Goal: Transaction & Acquisition: Subscribe to service/newsletter

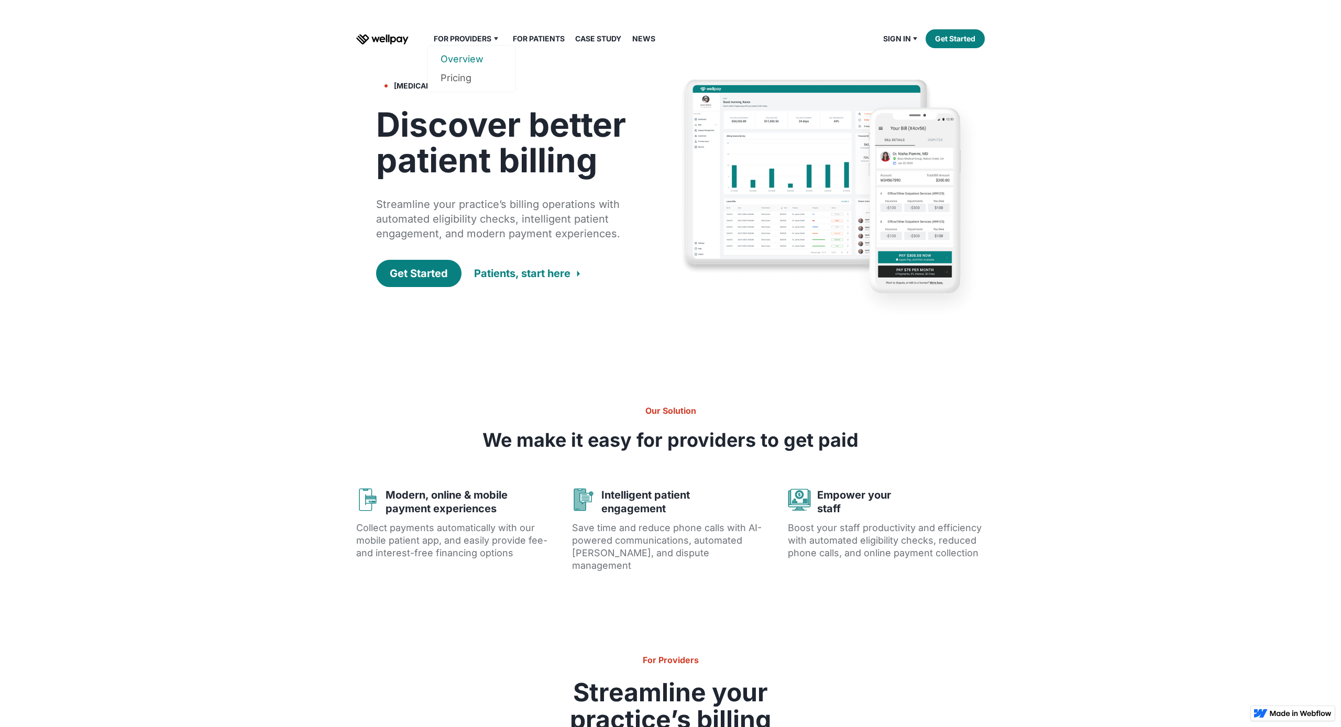
click at [466, 58] on link "Overview" at bounding box center [471, 59] width 62 height 19
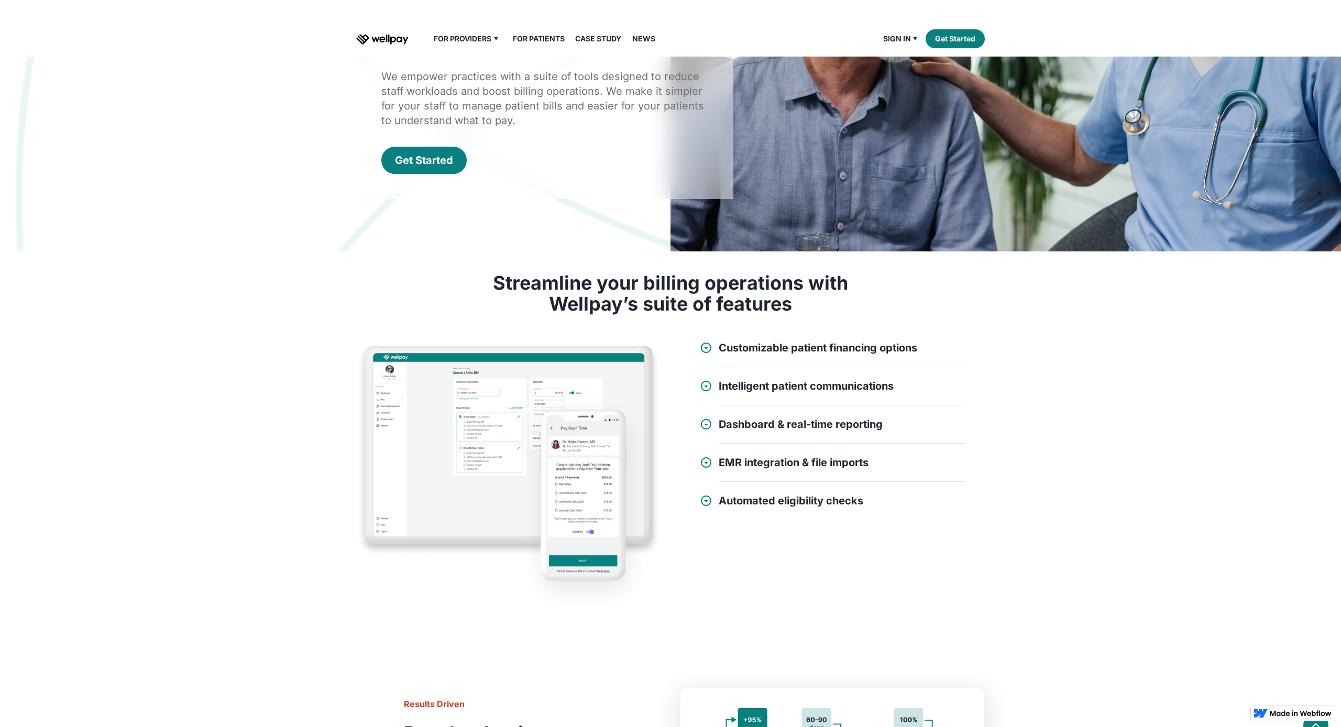
scroll to position [236, 0]
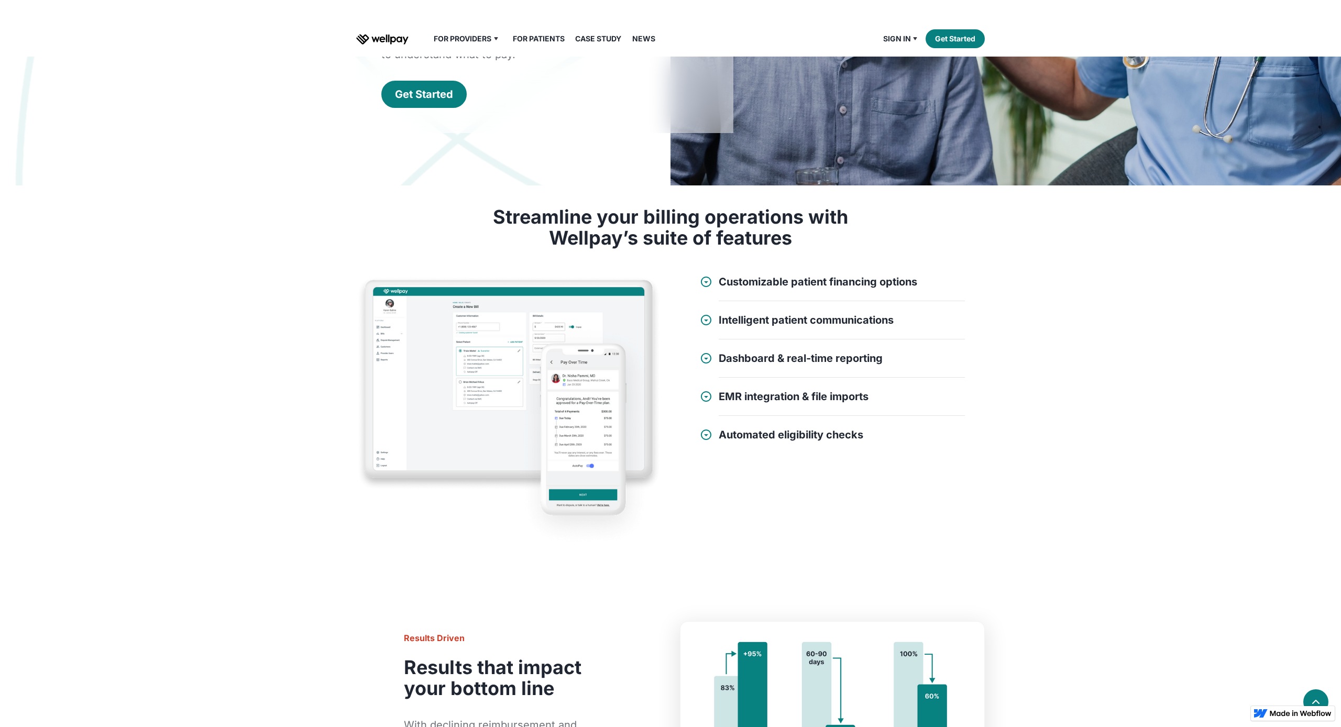
click at [706, 284] on div at bounding box center [706, 281] width 13 height 13
click at [706, 360] on div at bounding box center [706, 357] width 13 height 13
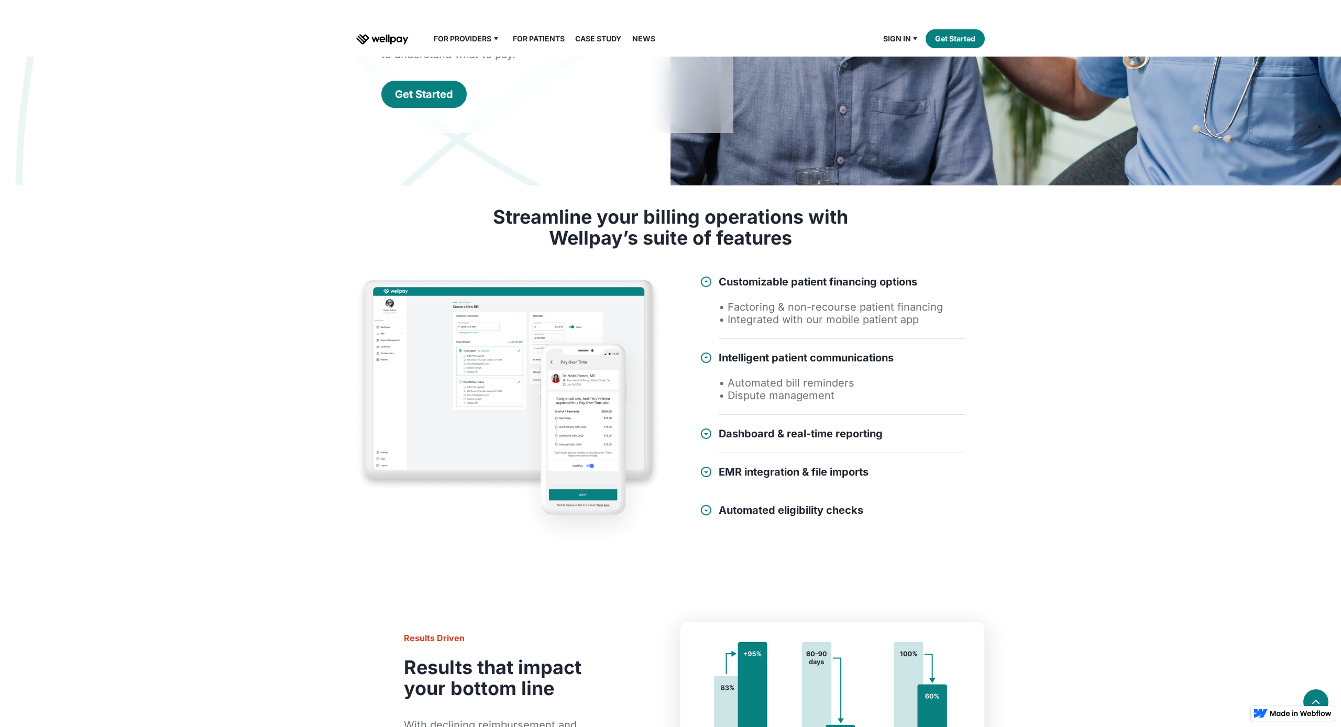
click at [708, 433] on div at bounding box center [706, 433] width 13 height 13
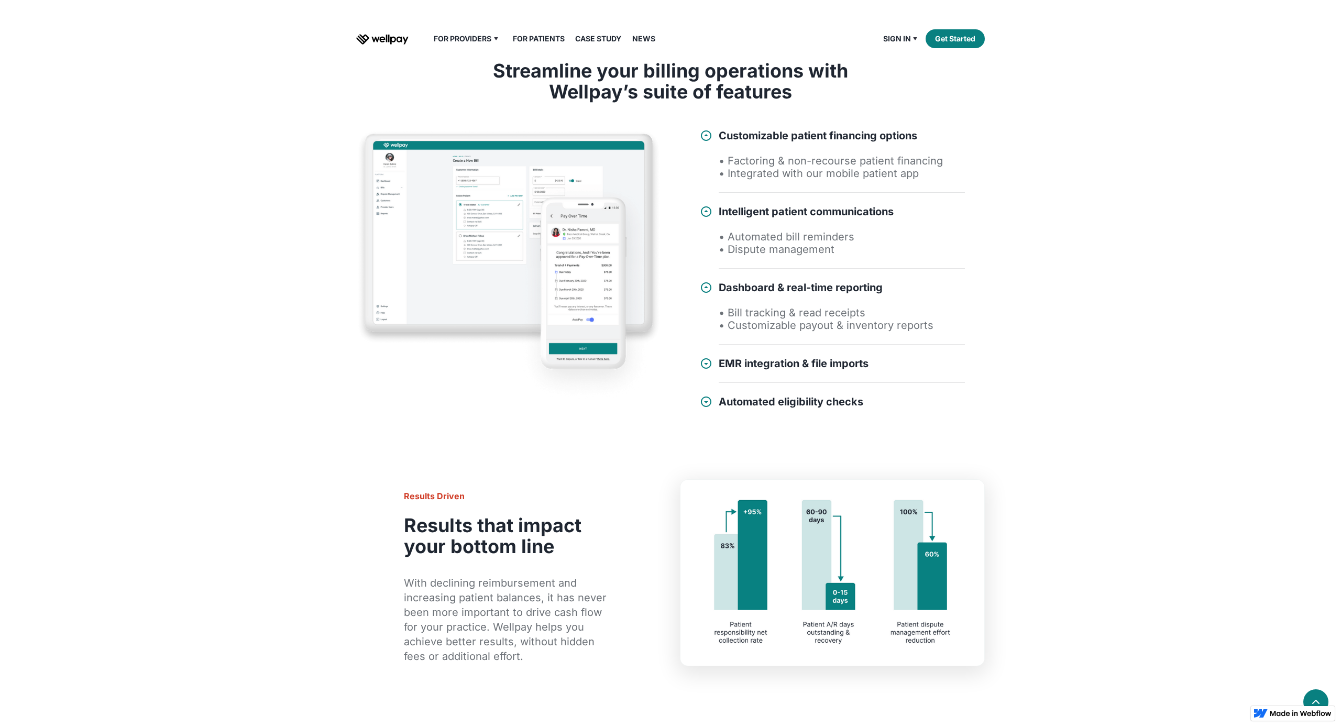
scroll to position [383, 0]
click at [712, 362] on div "EMR integration & file imports • Tailored onboarding & implementation • Aged A/…" at bounding box center [832, 369] width 265 height 26
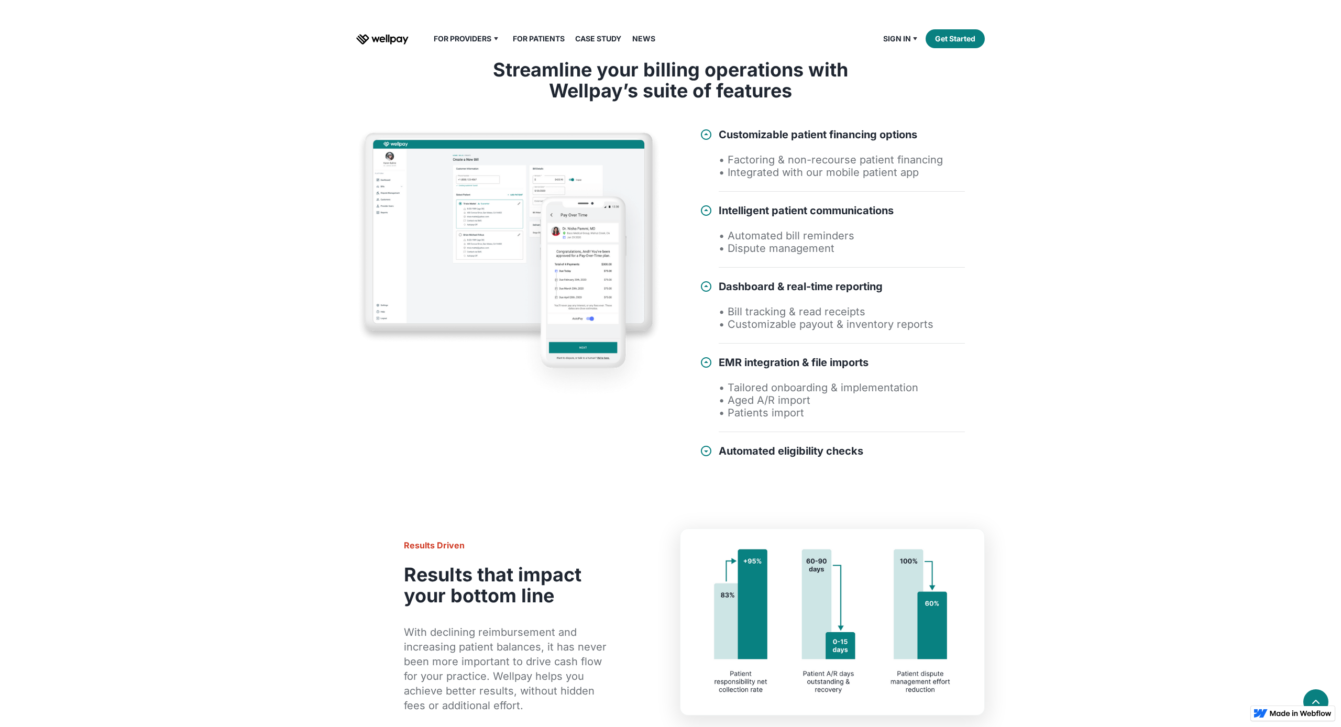
click at [706, 455] on div at bounding box center [706, 451] width 13 height 13
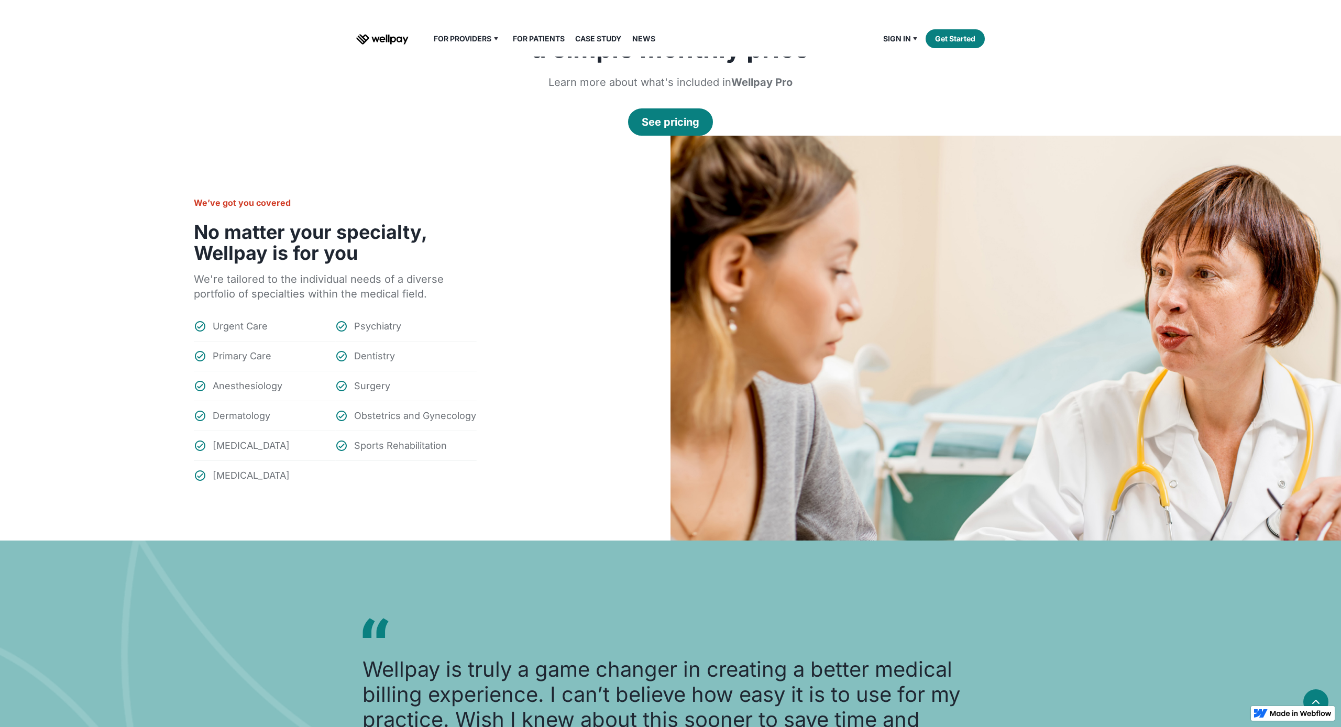
scroll to position [1223, 0]
click at [562, 401] on div "We’ve got you covered No matter your specialty, Wellpay is for you We're tailor…" at bounding box center [670, 337] width 1341 height 405
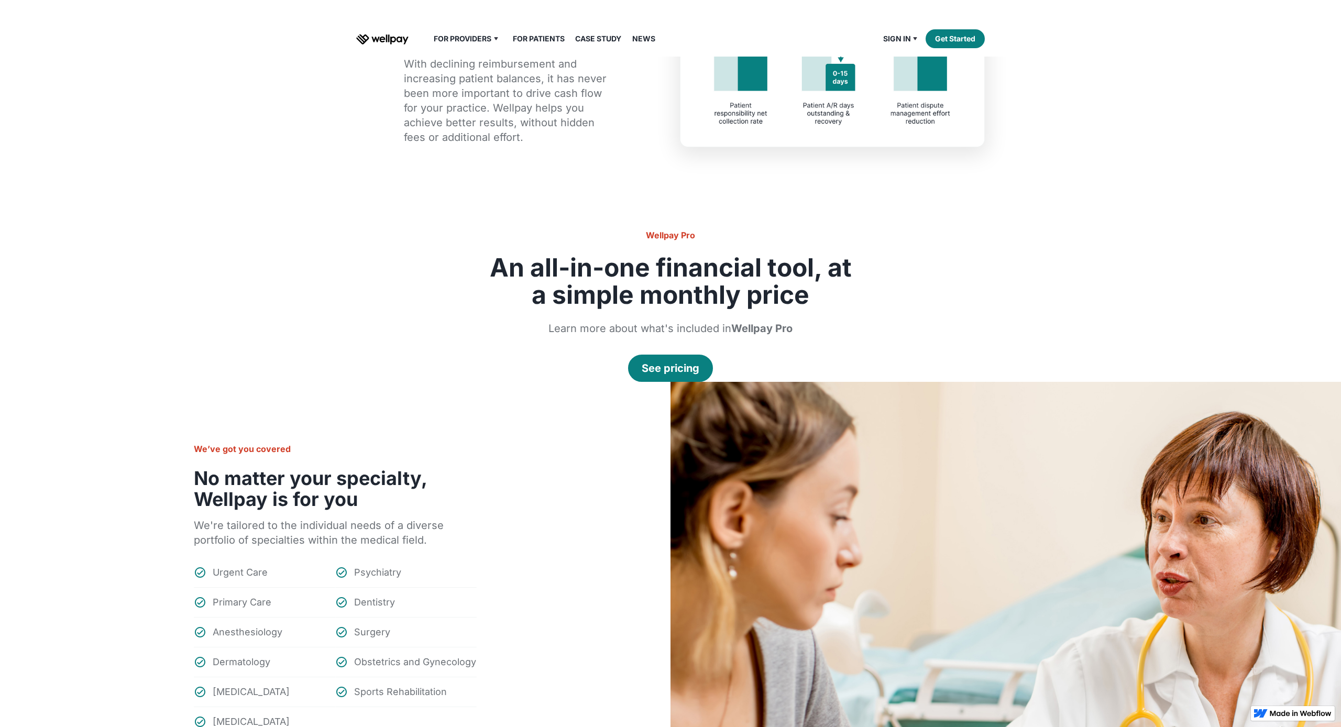
scroll to position [967, 0]
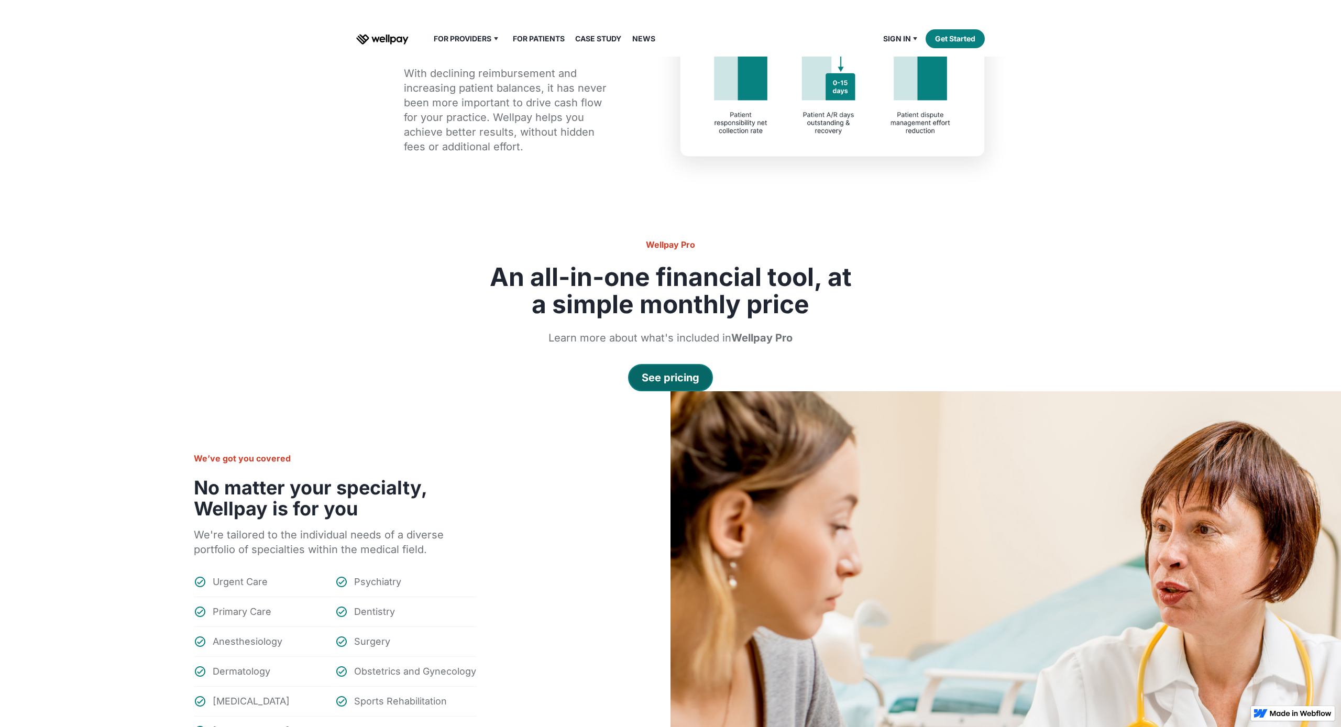
click at [659, 382] on div "See pricing" at bounding box center [670, 377] width 58 height 15
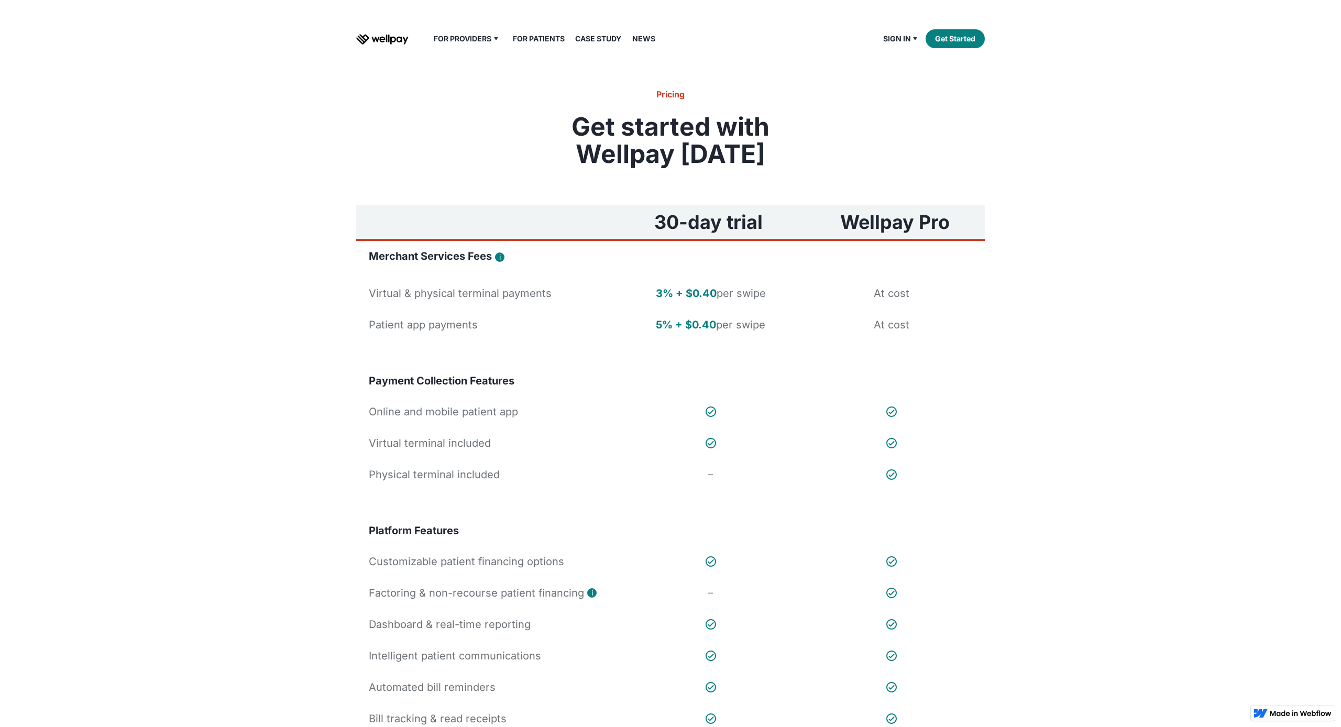
click at [600, 39] on link "Case Study" at bounding box center [598, 38] width 59 height 13
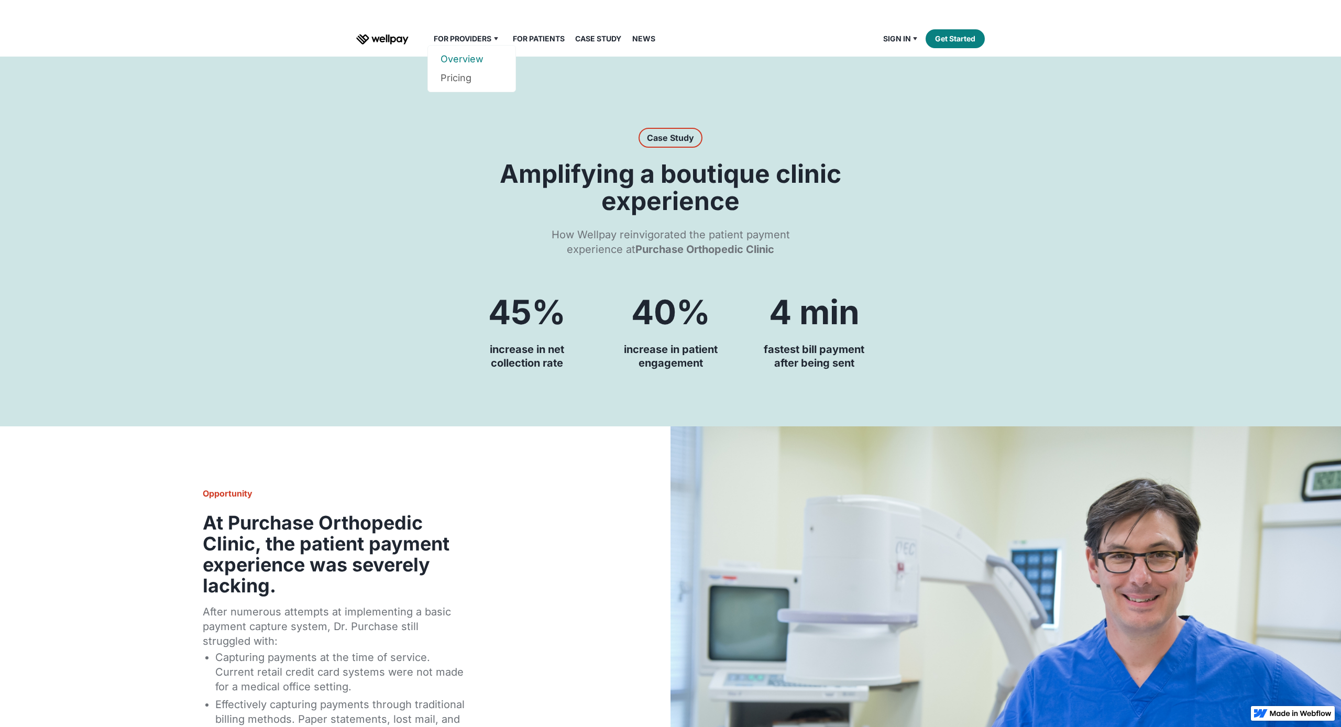
click at [478, 60] on link "Overview" at bounding box center [471, 59] width 62 height 19
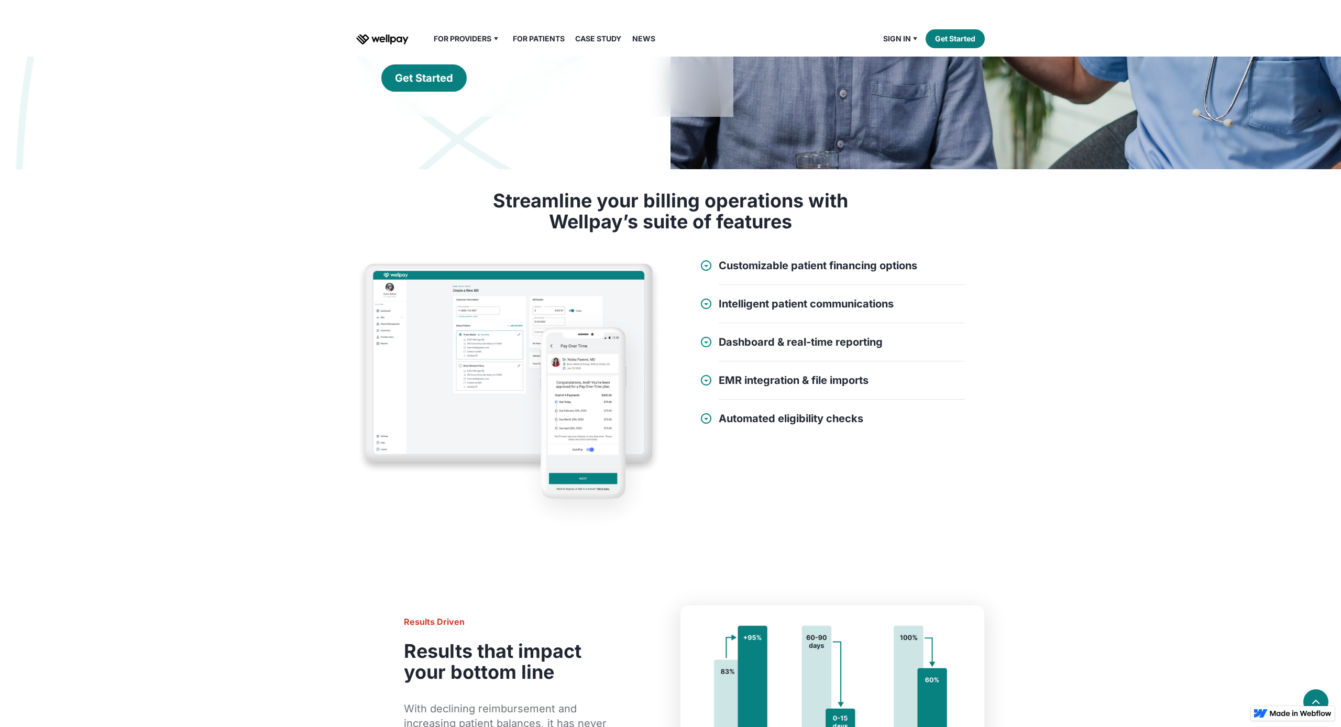
scroll to position [252, 0]
click at [704, 267] on div at bounding box center [706, 265] width 13 height 13
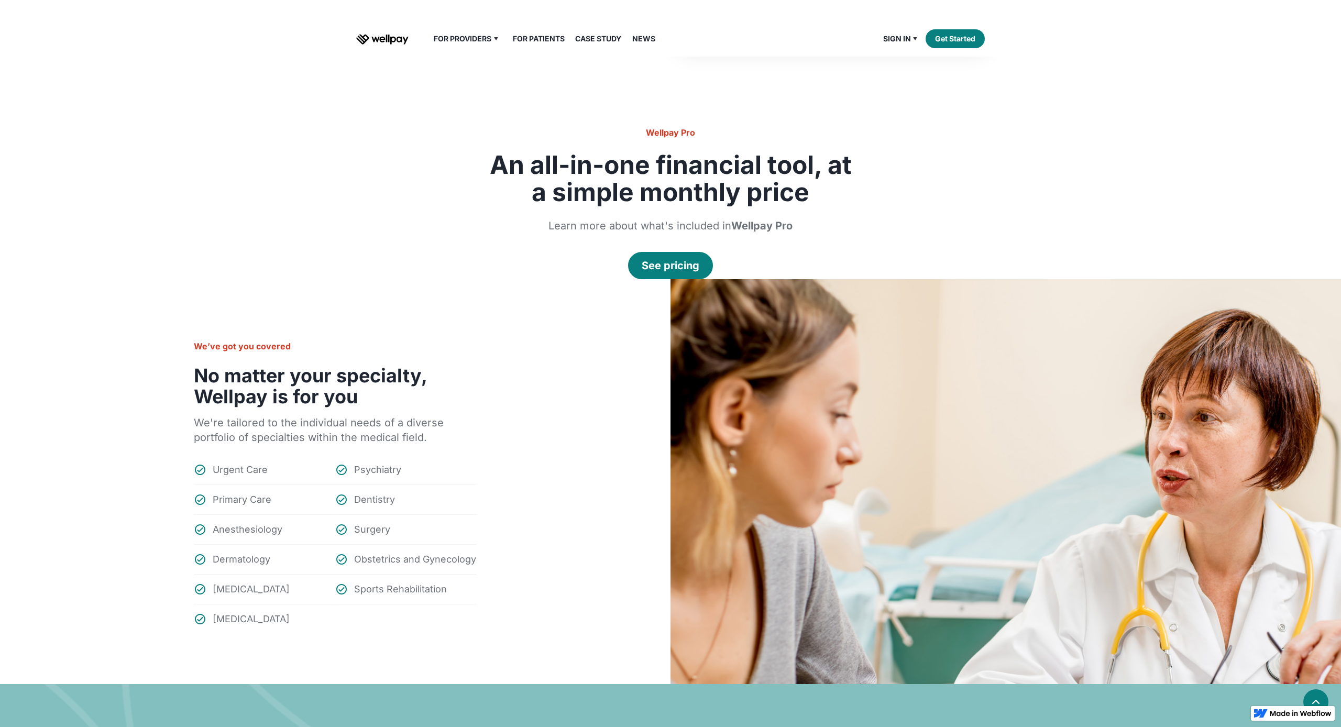
scroll to position [1000, 0]
click at [680, 268] on div "See pricing" at bounding box center [670, 265] width 58 height 15
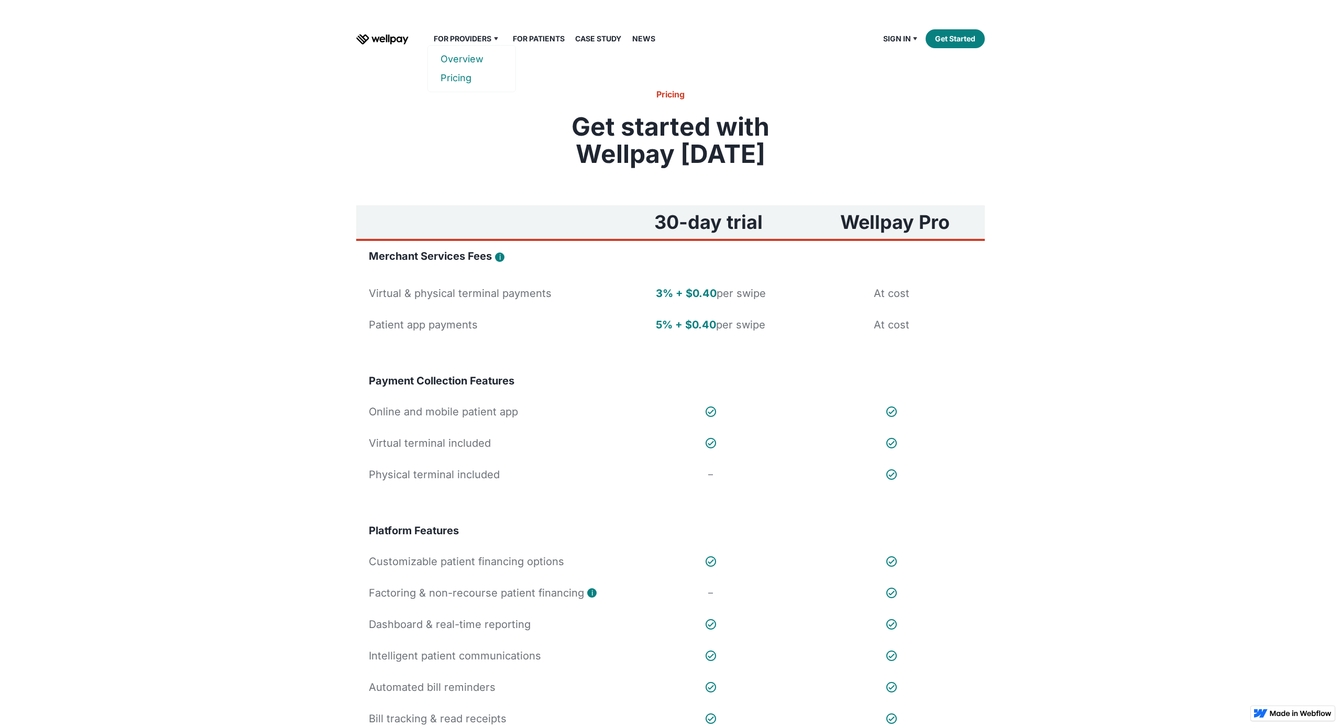
click at [474, 57] on link "Overview" at bounding box center [471, 59] width 62 height 19
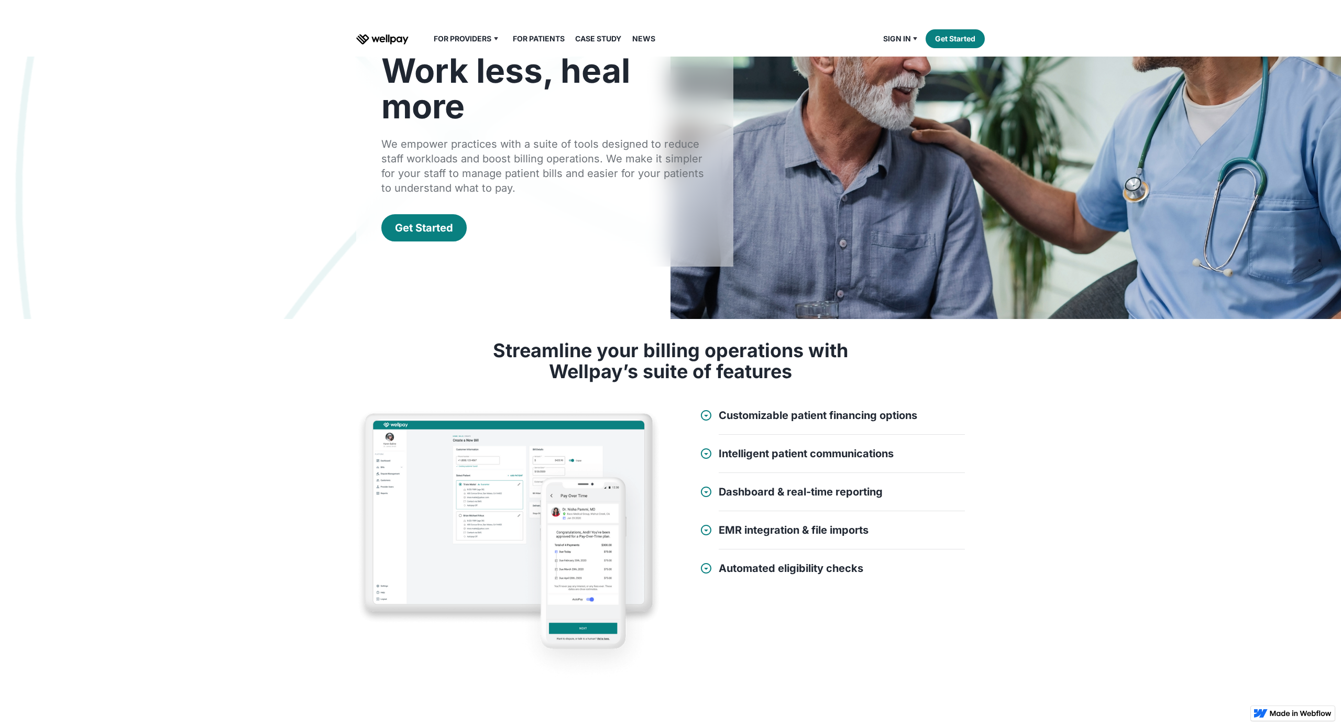
scroll to position [117, 0]
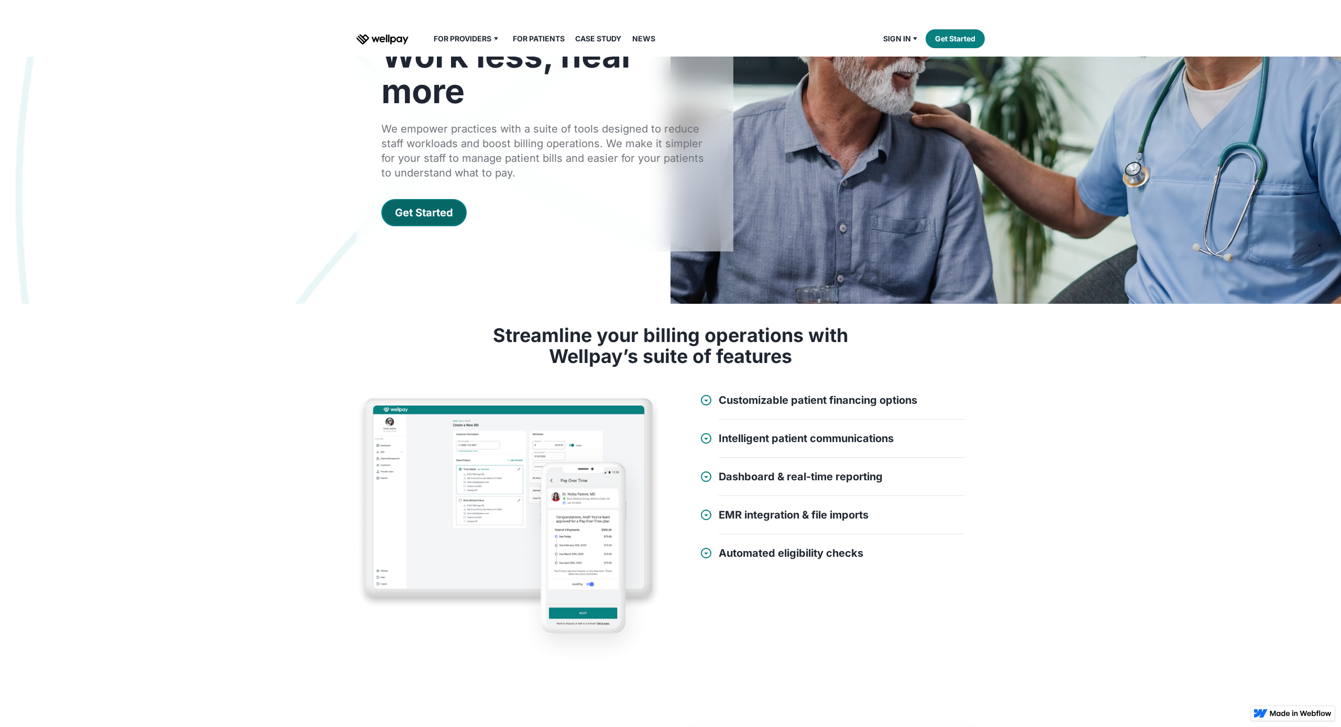
click at [412, 220] on link "Get Started" at bounding box center [423, 212] width 85 height 27
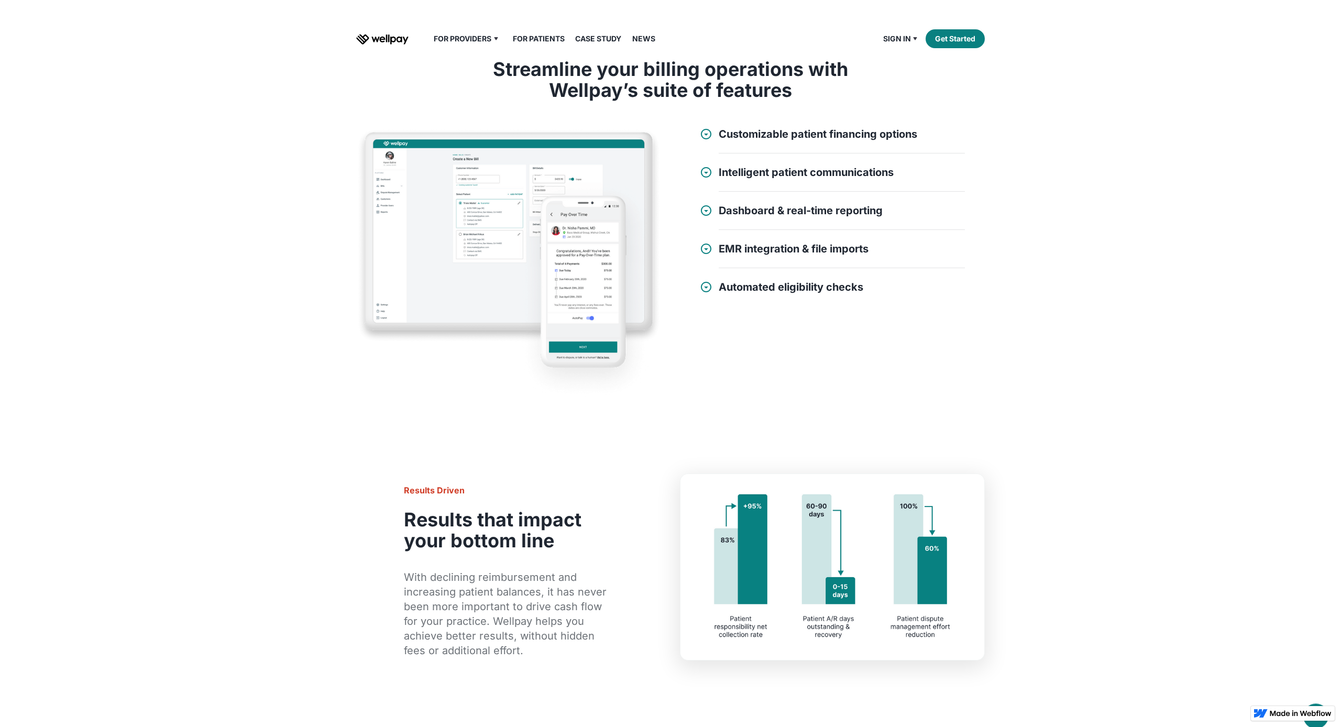
scroll to position [370, 0]
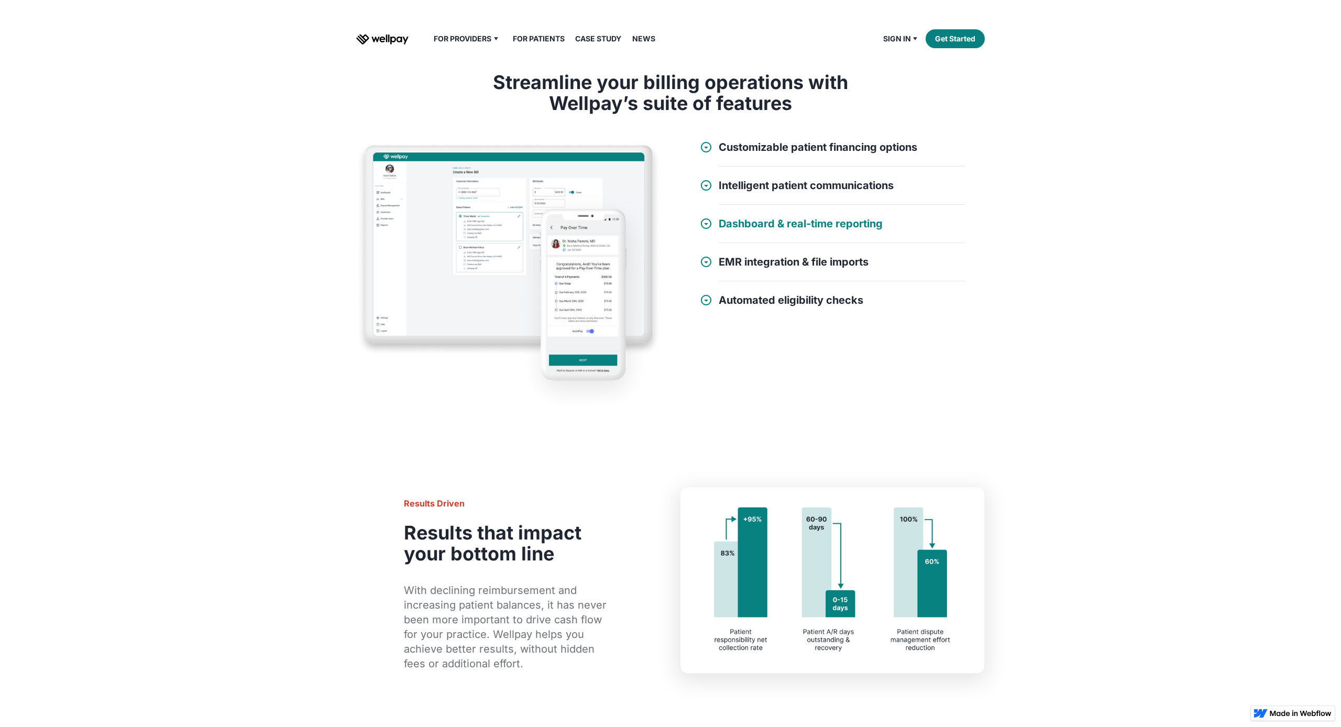
click at [729, 222] on h4 "Dashboard & real-time reporting" at bounding box center [800, 223] width 164 height 13
click at [749, 179] on div "Customizable patient financing options • Factoring & non-recourse patient finan…" at bounding box center [832, 242] width 265 height 203
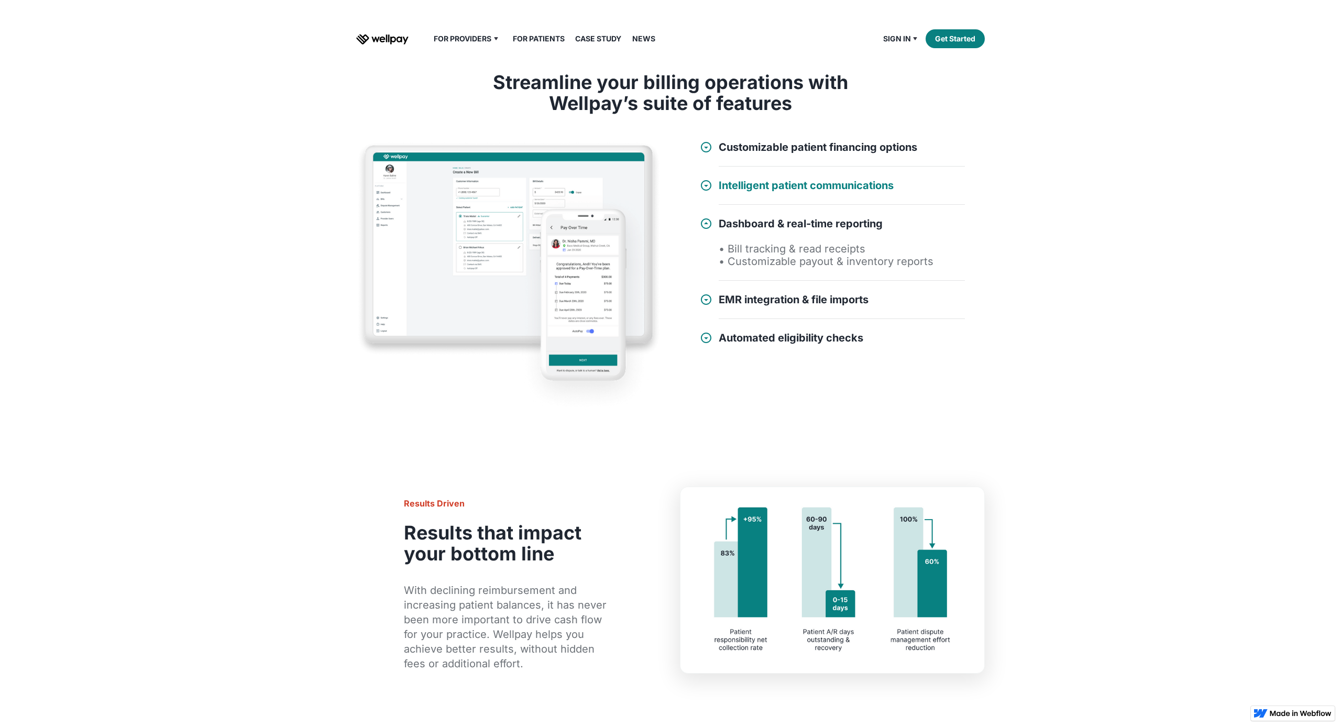
click at [747, 186] on h4 "Intelligent patient communications" at bounding box center [805, 185] width 175 height 13
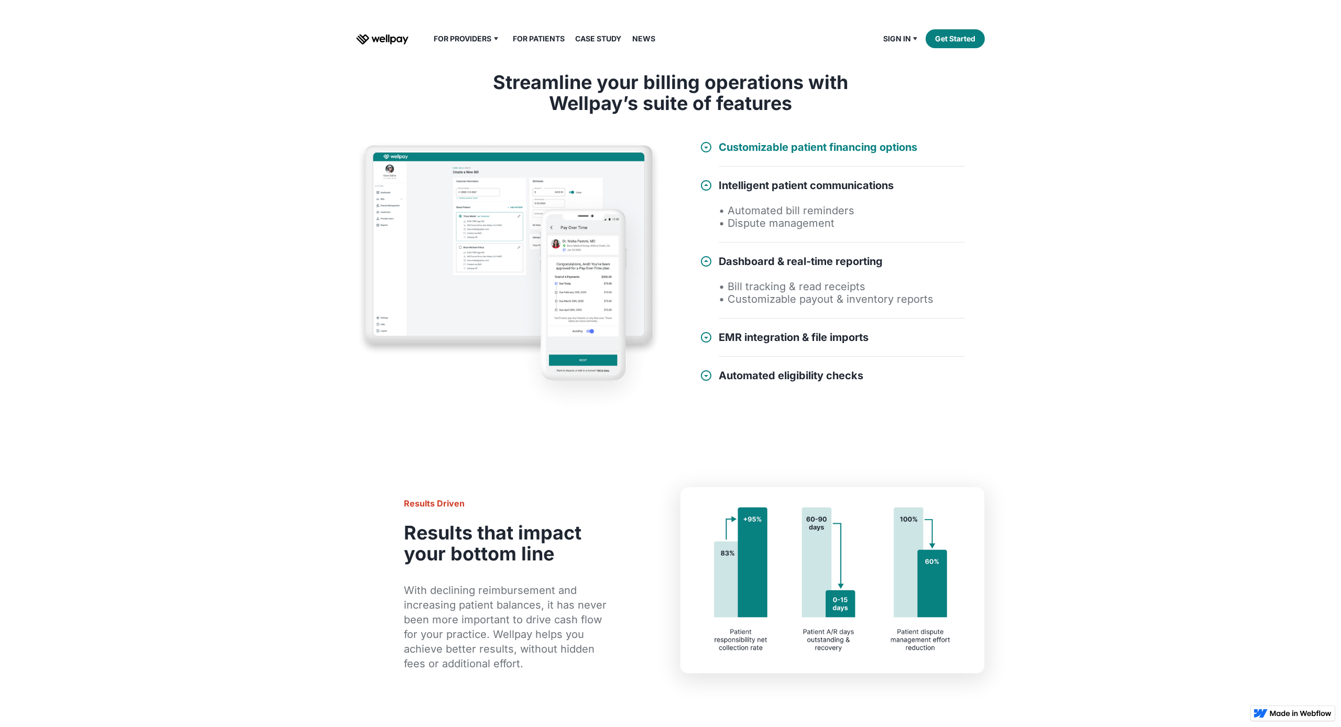
click at [781, 146] on h4 "Customizable patient financing options" at bounding box center [817, 147] width 198 height 13
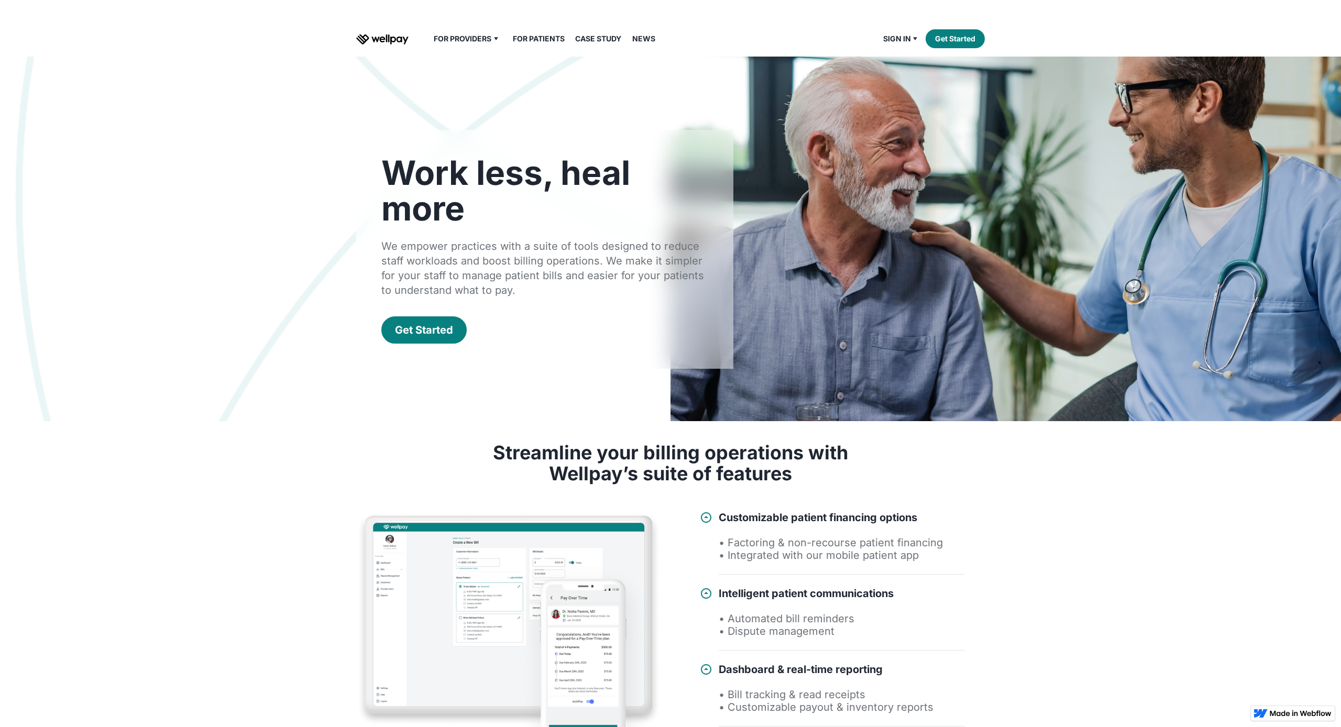
scroll to position [0, 0]
